Goal: Task Accomplishment & Management: Use online tool/utility

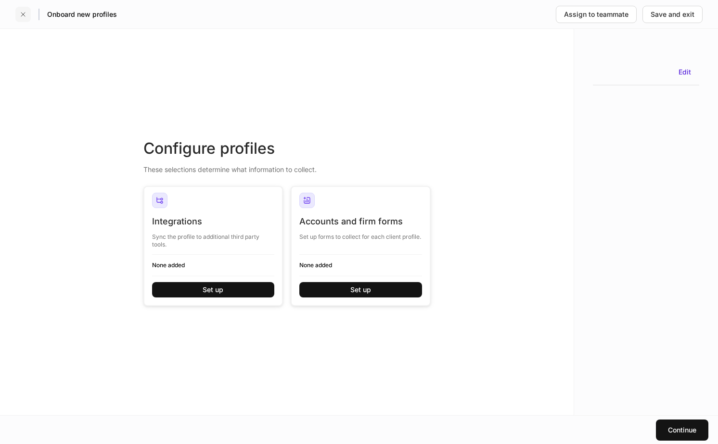
click at [22, 16] on icon "button" at bounding box center [23, 15] width 8 height 8
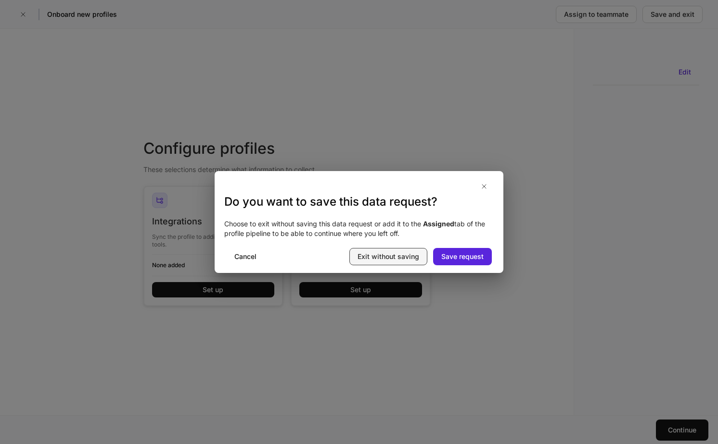
click at [390, 253] on div "Exit without saving" at bounding box center [388, 257] width 62 height 10
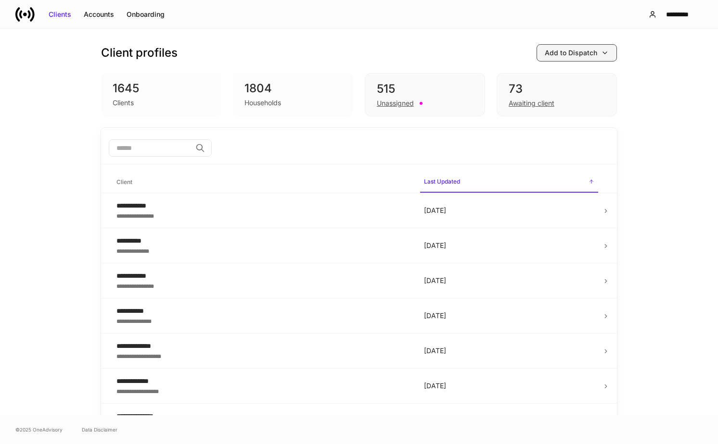
click at [584, 56] on div "Add to Dispatch" at bounding box center [570, 53] width 52 height 10
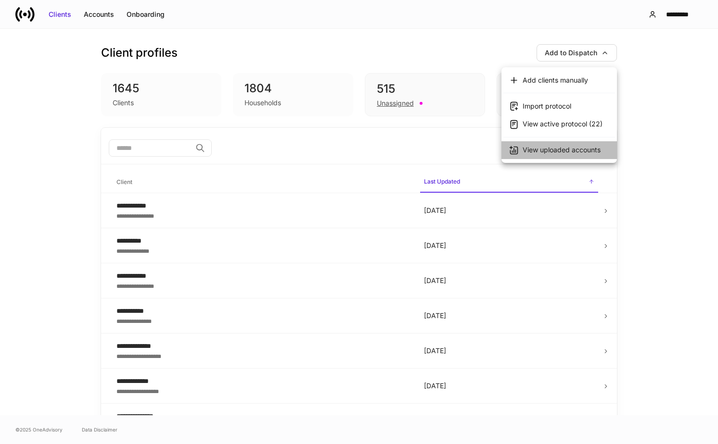
click at [581, 157] on li "View uploaded accounts" at bounding box center [558, 150] width 115 height 18
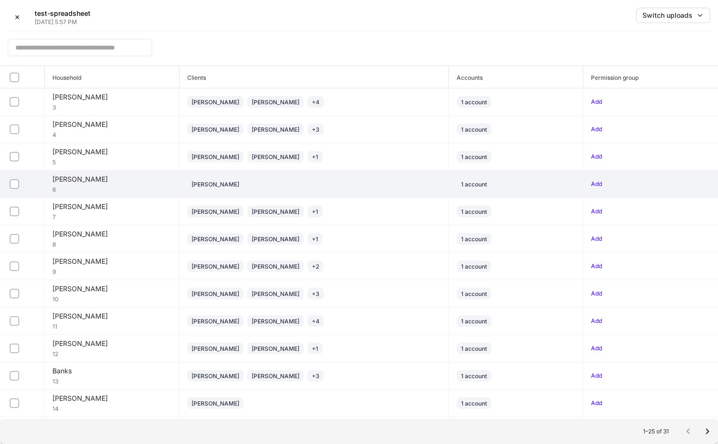
click at [377, 185] on div "[PERSON_NAME]" at bounding box center [313, 184] width 253 height 12
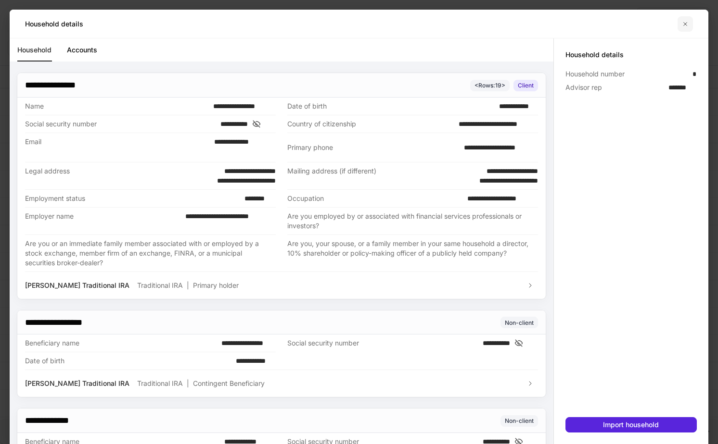
click at [684, 22] on icon "button" at bounding box center [685, 24] width 8 height 8
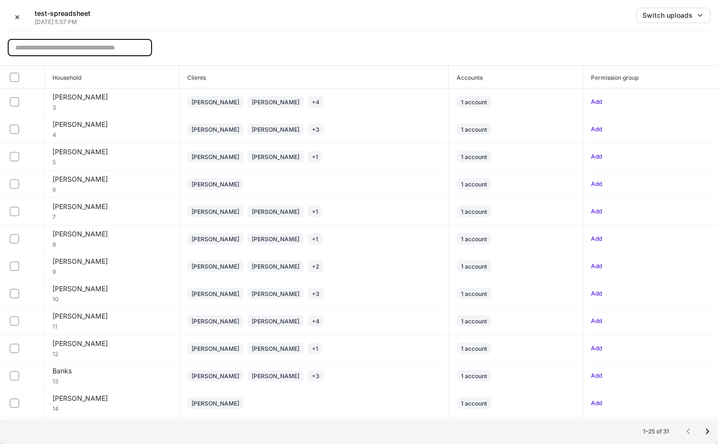
click at [69, 52] on input "text" at bounding box center [80, 47] width 144 height 17
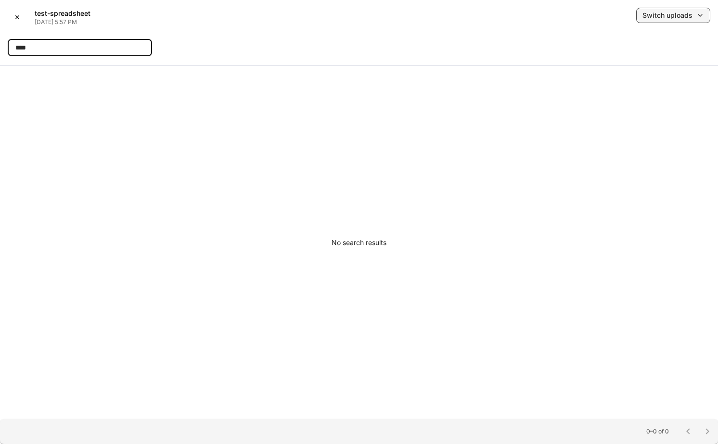
type input "****"
click at [662, 15] on div "Switch uploads" at bounding box center [667, 16] width 50 height 10
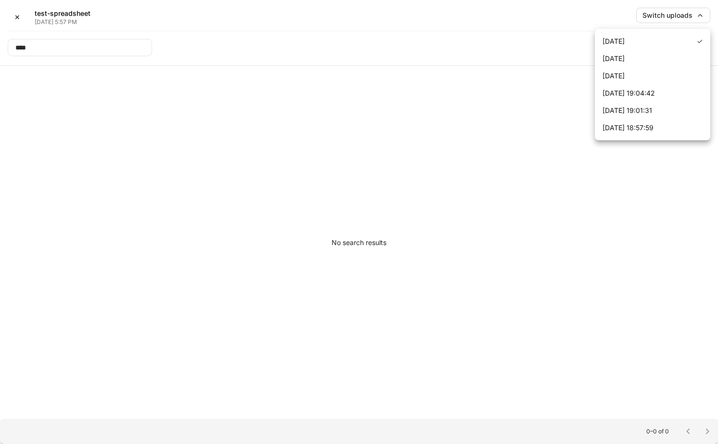
click at [613, 21] on div at bounding box center [359, 222] width 718 height 444
